Goal: Task Accomplishment & Management: Use online tool/utility

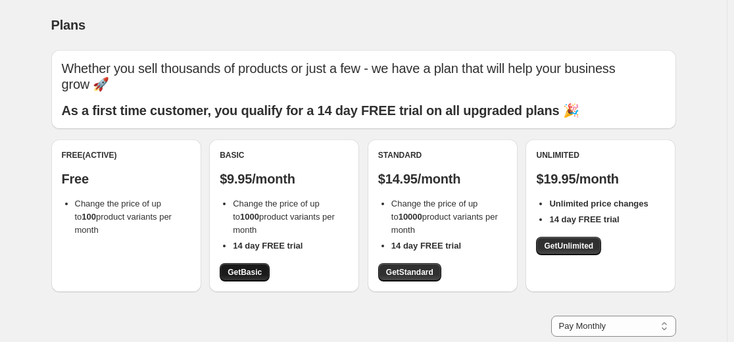
click at [256, 266] on link "Get Basic" at bounding box center [245, 272] width 50 height 18
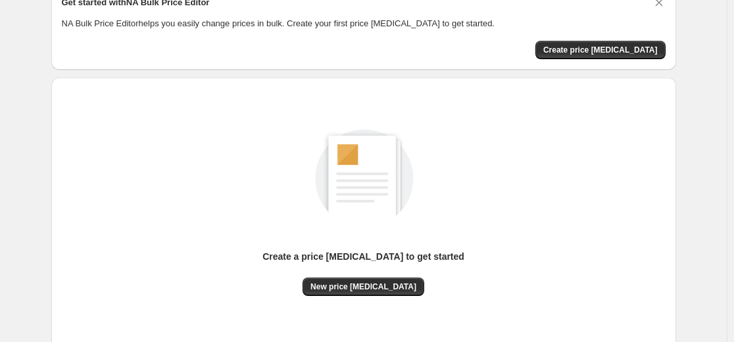
scroll to position [131, 0]
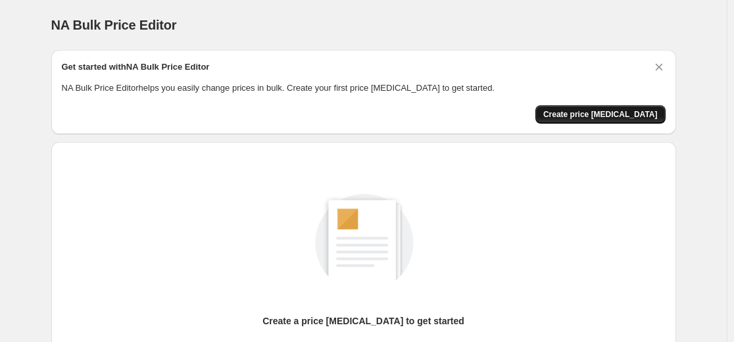
click at [602, 117] on span "Create price [MEDICAL_DATA]" at bounding box center [600, 114] width 114 height 11
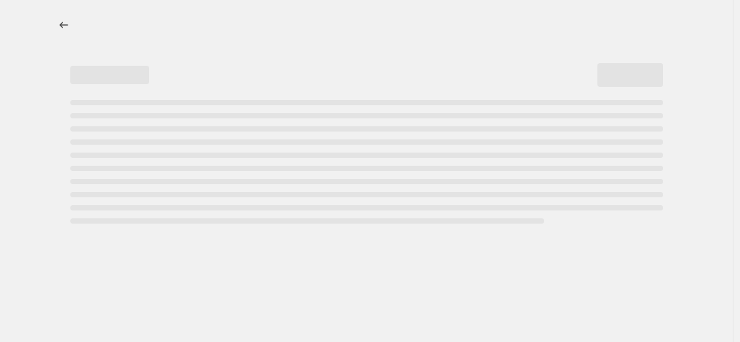
select select "percentage"
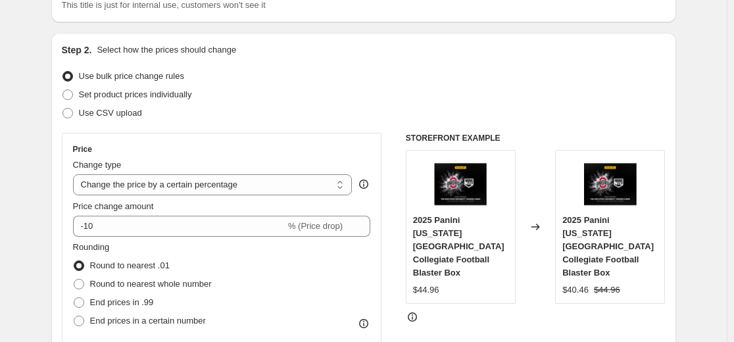
scroll to position [131, 0]
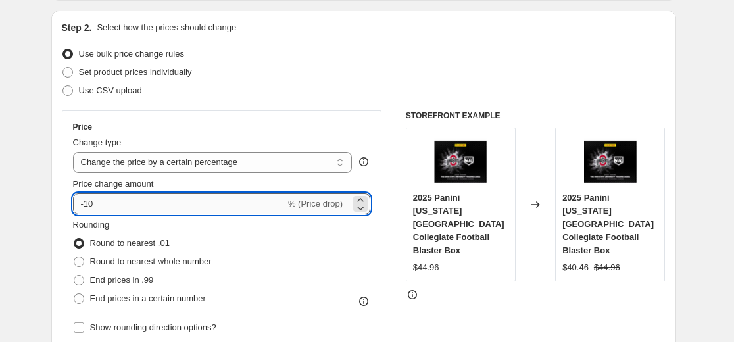
click at [206, 204] on input "-10" at bounding box center [179, 203] width 212 height 21
type input "-1"
type input "-30"
click at [485, 297] on div "STOREFRONT EXAMPLE 2025 Panini [US_STATE][GEOGRAPHIC_DATA] Collegiate Football …" at bounding box center [536, 271] width 260 height 322
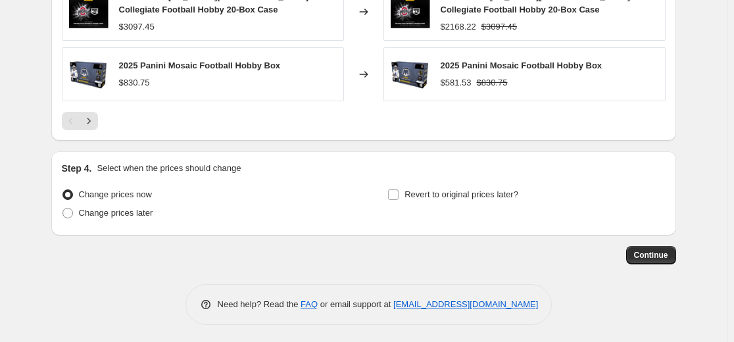
scroll to position [986, 0]
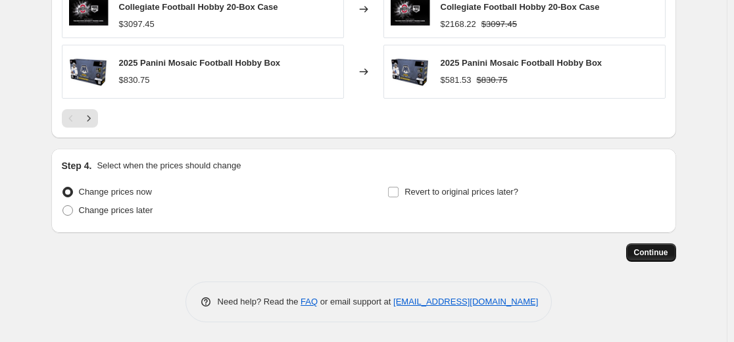
click at [650, 246] on button "Continue" at bounding box center [651, 252] width 50 height 18
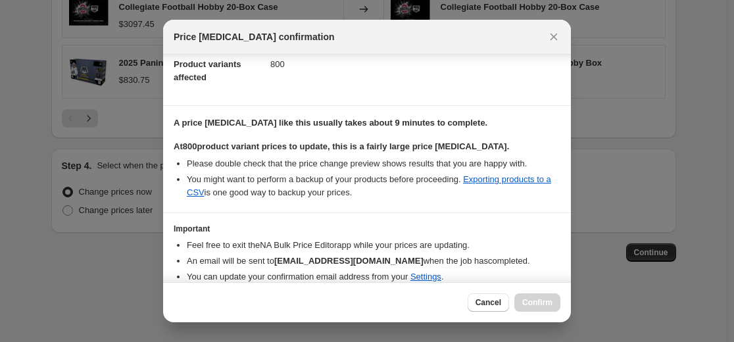
scroll to position [203, 0]
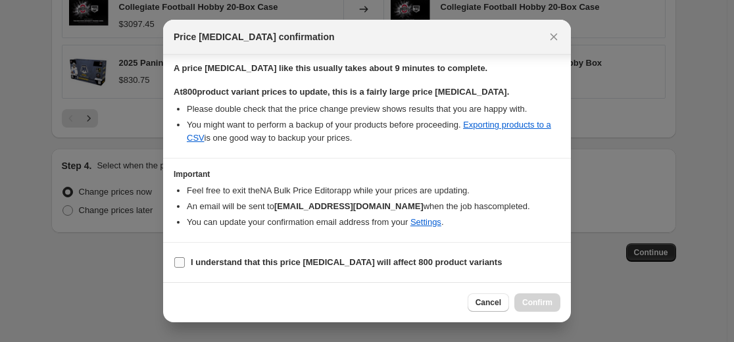
click at [213, 262] on b "I understand that this price [MEDICAL_DATA] will affect 800 product variants" at bounding box center [346, 262] width 311 height 10
click at [185, 262] on input "I understand that this price [MEDICAL_DATA] will affect 800 product variants" at bounding box center [179, 262] width 11 height 11
checkbox input "true"
click at [532, 300] on span "Confirm" at bounding box center [537, 302] width 30 height 11
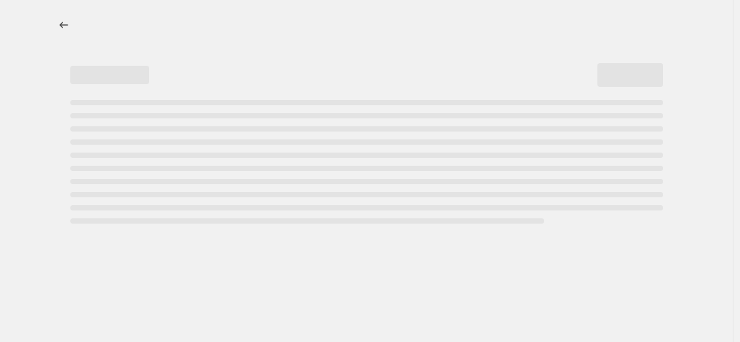
select select "percentage"
